Goal: Task Accomplishment & Management: Use online tool/utility

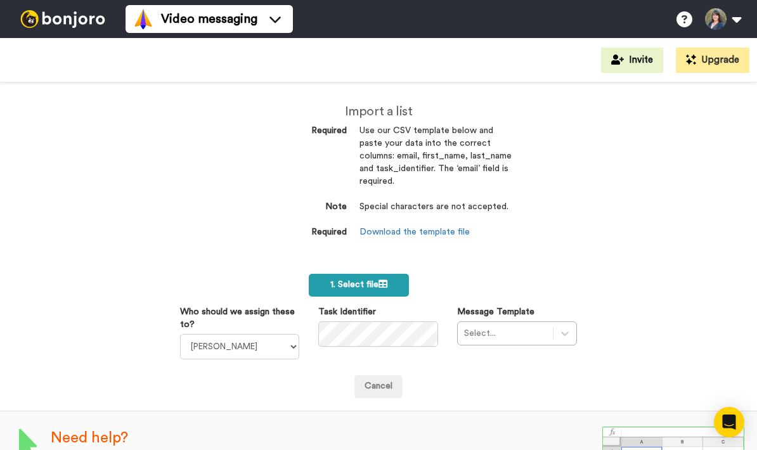
click at [392, 280] on label "1. Select file" at bounding box center [359, 285] width 100 height 23
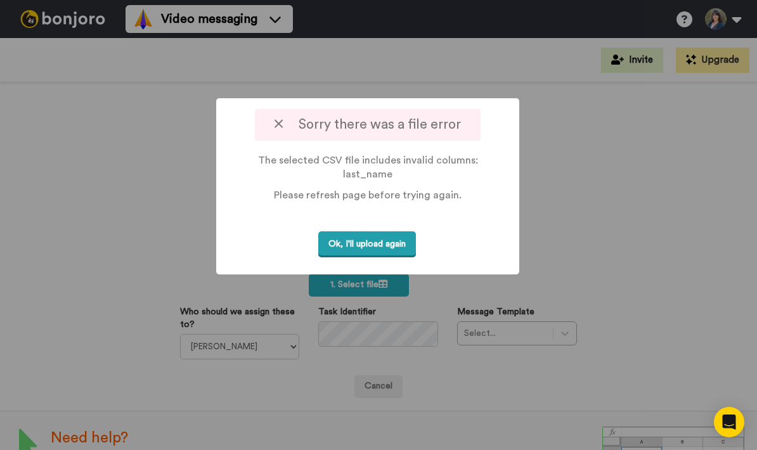
click at [382, 249] on button "Ok, I'll upload again" at bounding box center [367, 244] width 98 height 26
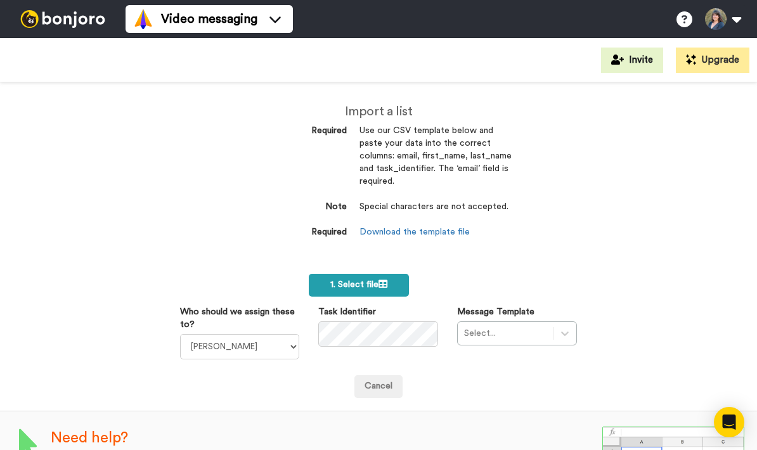
click at [390, 284] on label "1. Select file" at bounding box center [359, 285] width 100 height 23
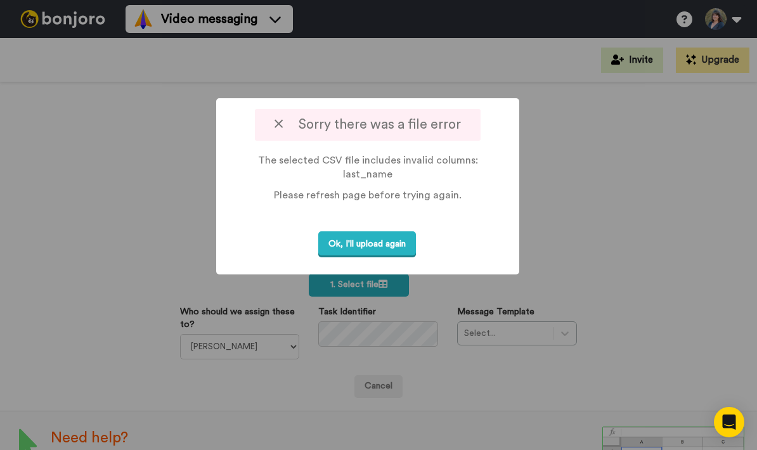
click at [280, 127] on icon at bounding box center [278, 123] width 8 height 13
click at [363, 244] on button "Ok, I'll upload again" at bounding box center [367, 244] width 98 height 26
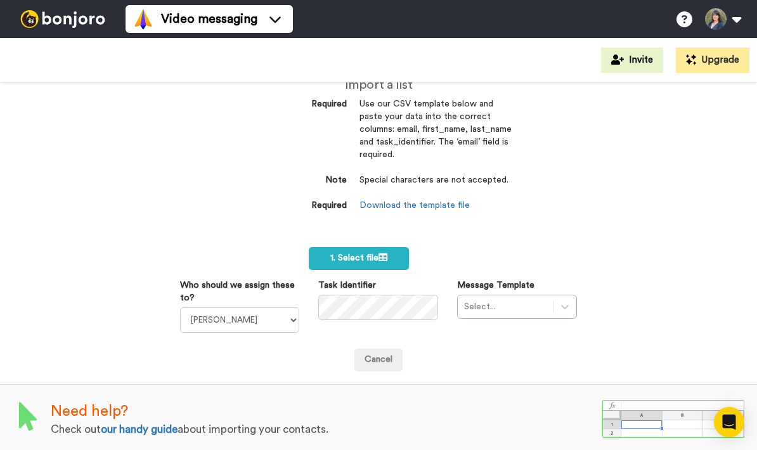
scroll to position [25, 0]
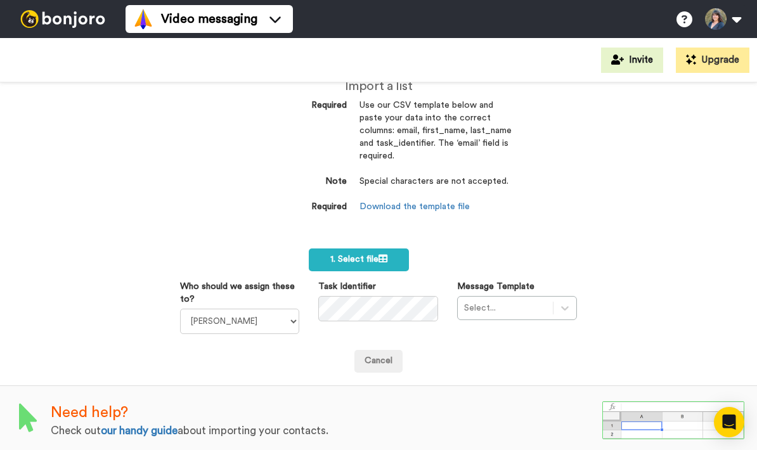
click at [351, 290] on div "Task Identifier" at bounding box center [378, 300] width 139 height 41
click at [574, 303] on div "Select..." at bounding box center [517, 308] width 120 height 24
click at [569, 304] on div "Select..." at bounding box center [517, 308] width 120 height 24
click at [540, 302] on div "Select..." at bounding box center [517, 308] width 120 height 24
click at [144, 429] on link "our handy guide" at bounding box center [139, 430] width 77 height 11
